Goal: Navigation & Orientation: Go to known website

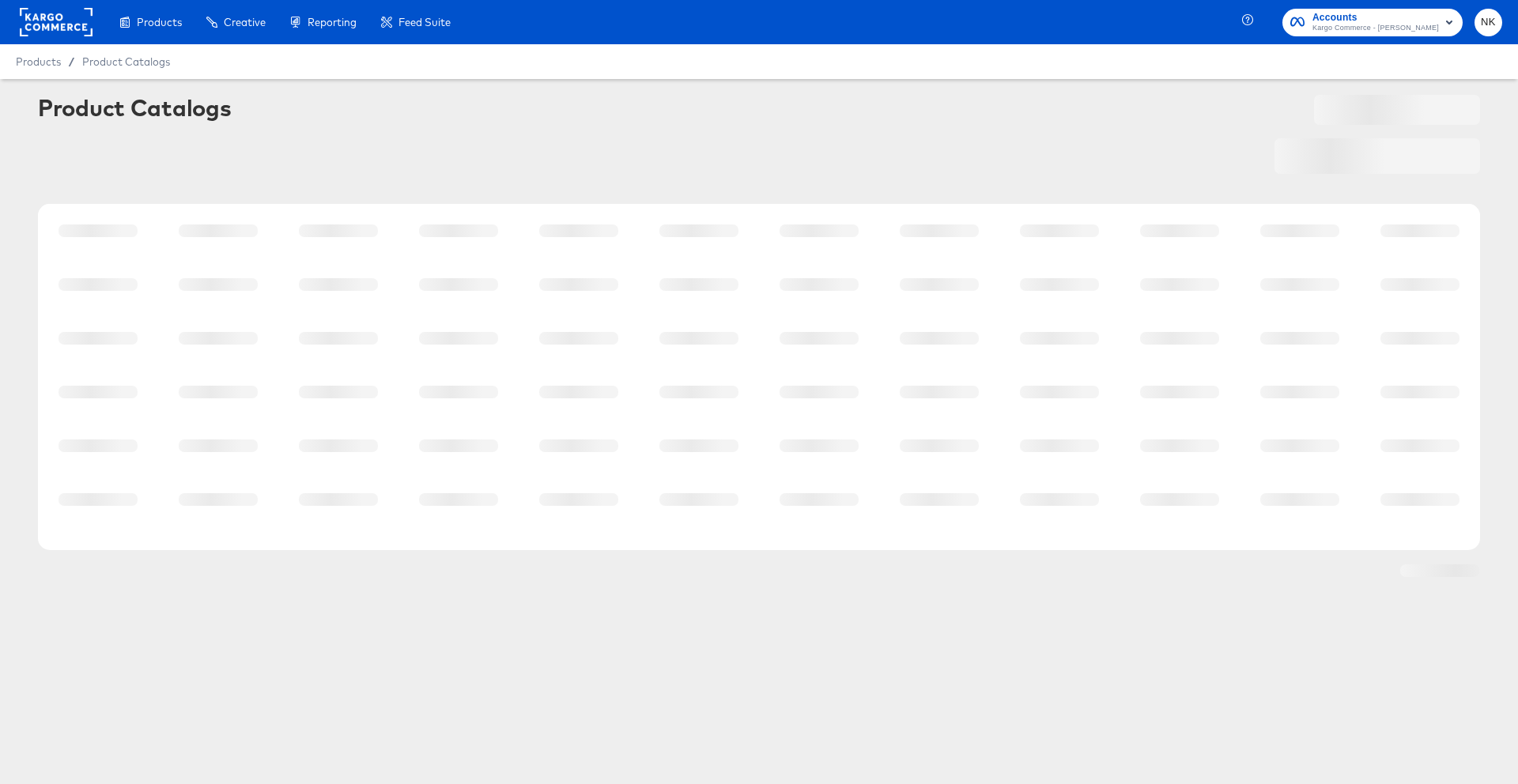
click at [54, 32] on rect at bounding box center [56, 22] width 72 height 28
